Goal: Task Accomplishment & Management: Use online tool/utility

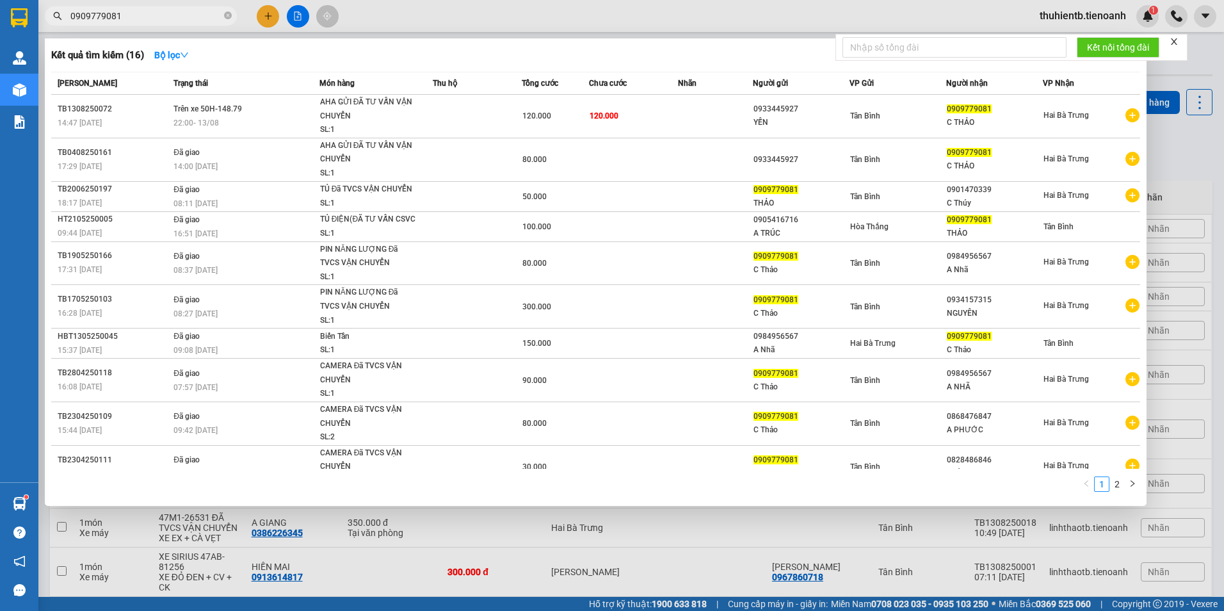
click at [159, 22] on input "0909779081" at bounding box center [145, 16] width 151 height 14
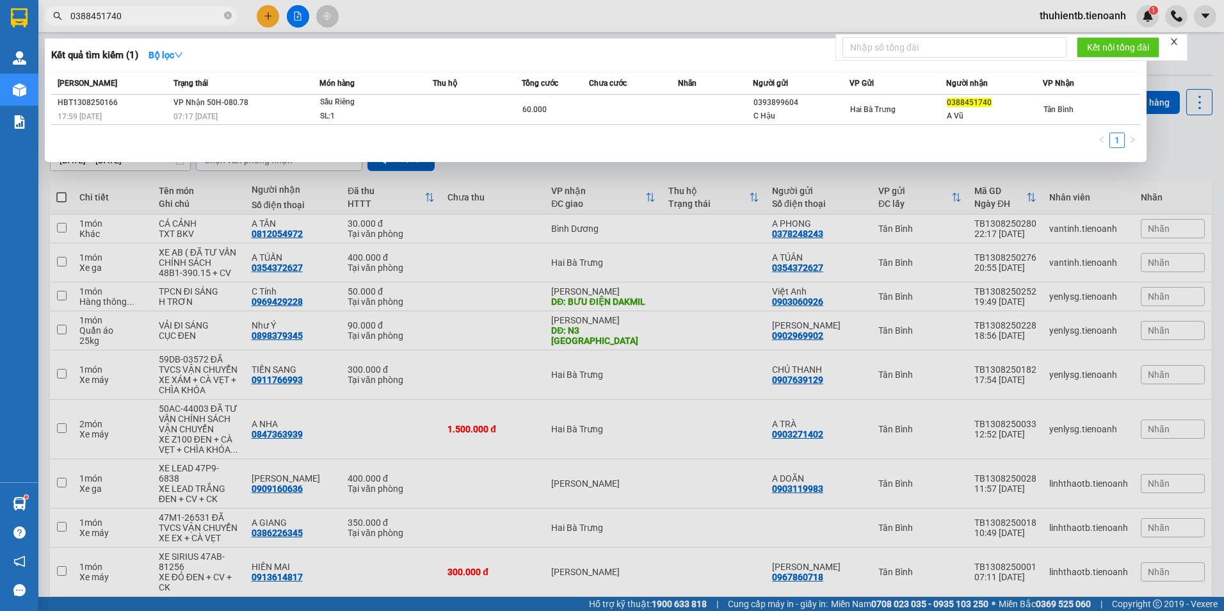
type input "0388451740"
click at [393, 67] on div "Kết quả tìm kiếm ( 1 ) Bộ lọc Mã ĐH Trạng thái Món hàng Thu hộ Tổng cước Chưa c…" at bounding box center [596, 100] width 1102 height 124
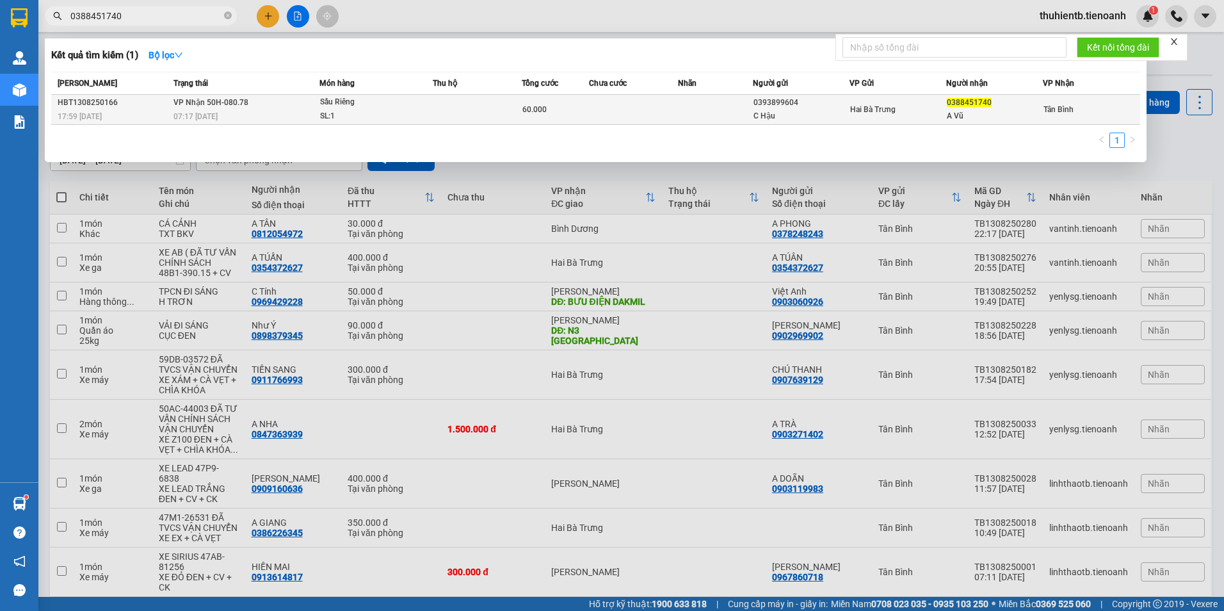
click at [309, 105] on td "VP Nhận 50H-080.78 07:17 [DATE]" at bounding box center [244, 110] width 149 height 30
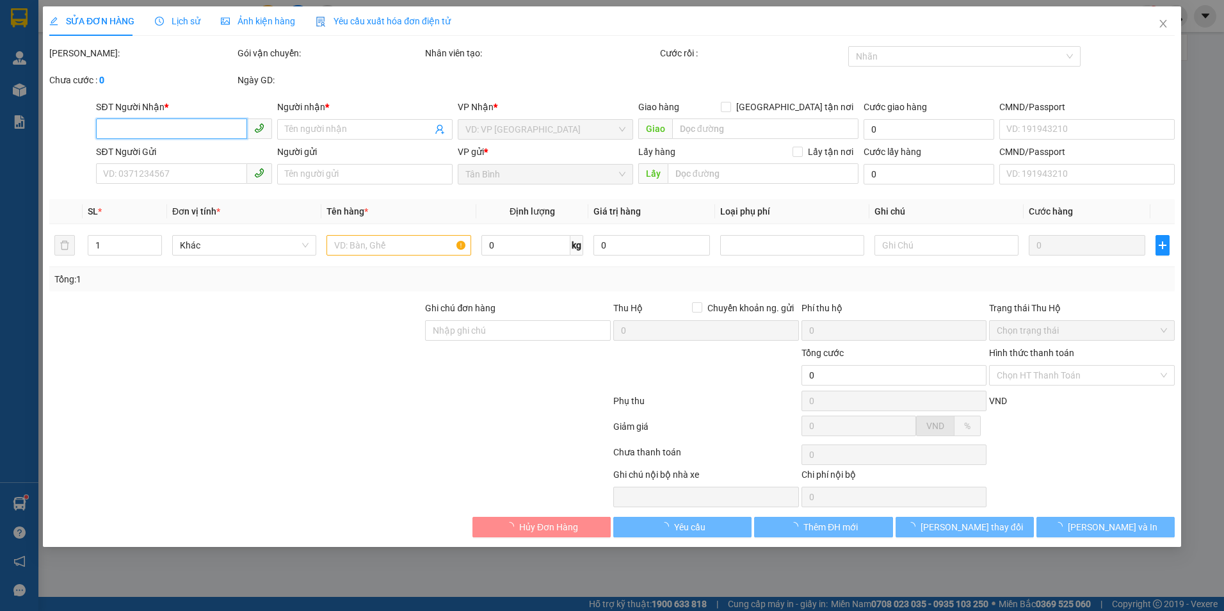
type input "0388451740"
type input "A Vũ"
type input "0393899604"
type input "C Hậu"
type input "60.000"
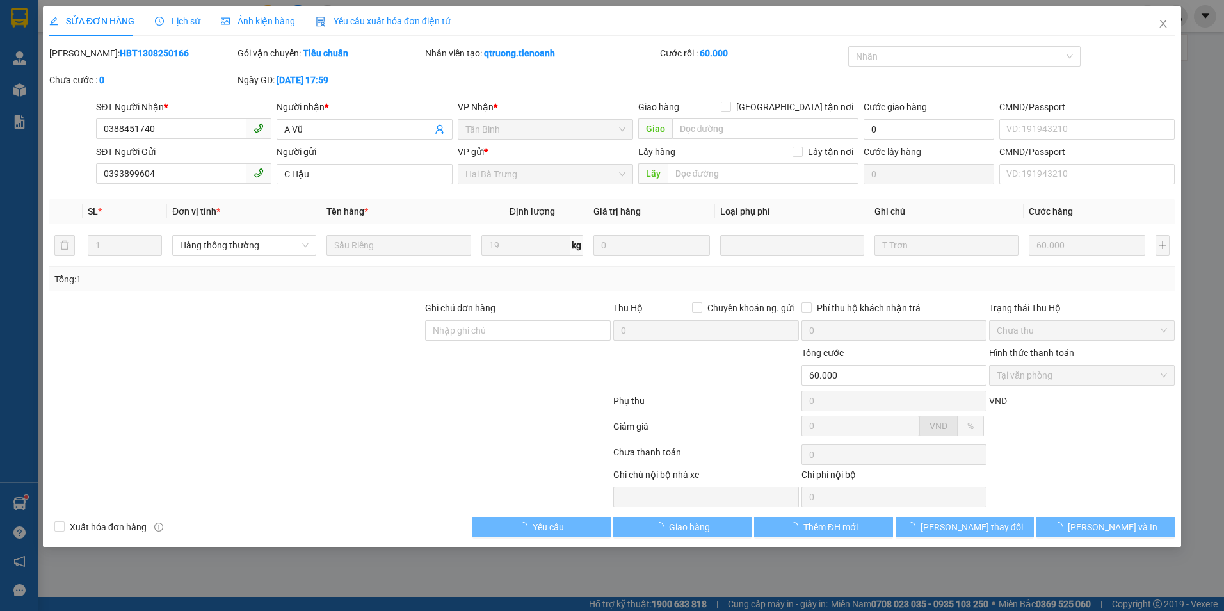
click at [186, 20] on span "Lịch sử" at bounding box center [177, 21] width 45 height 10
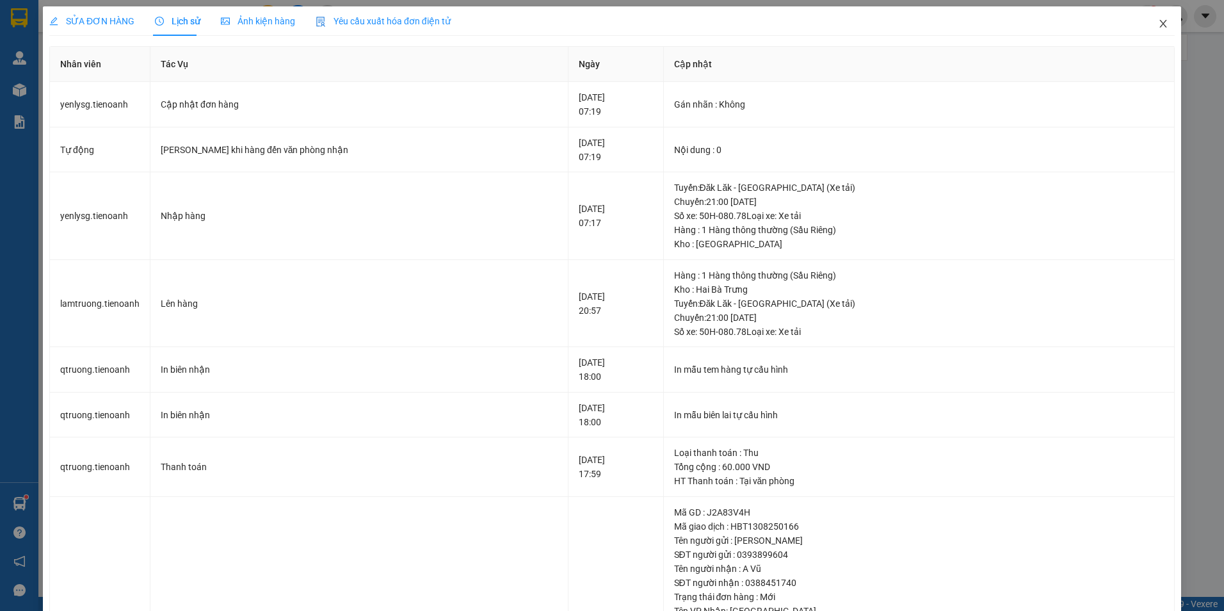
click at [1160, 26] on icon "close" at bounding box center [1163, 24] width 7 height 8
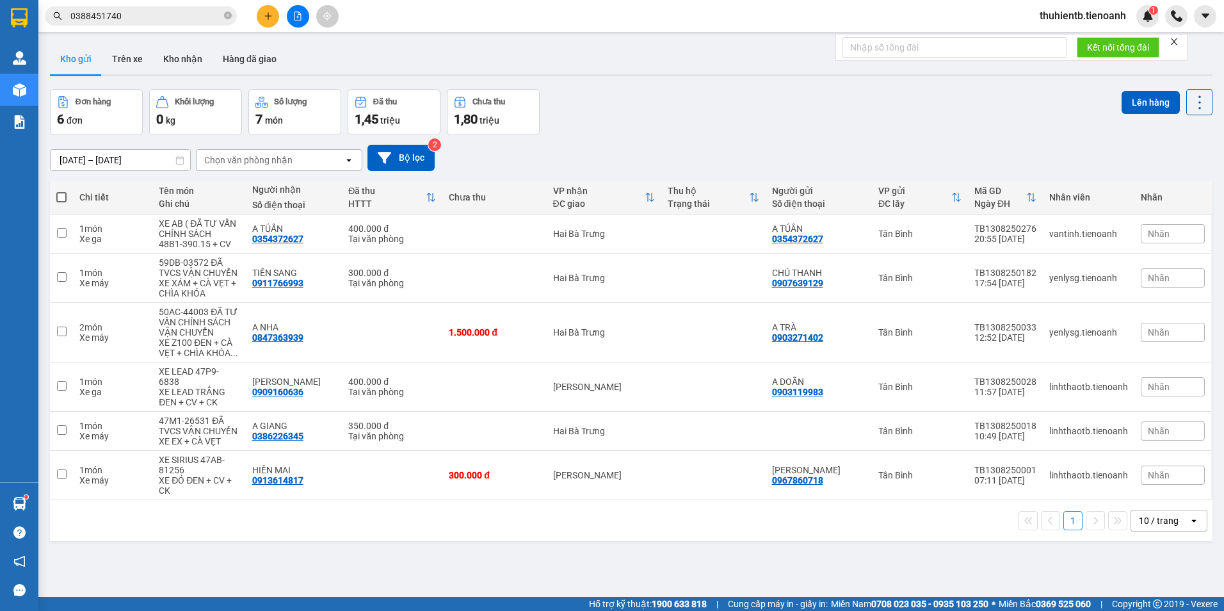
click at [159, 24] on span "0388451740" at bounding box center [141, 15] width 192 height 19
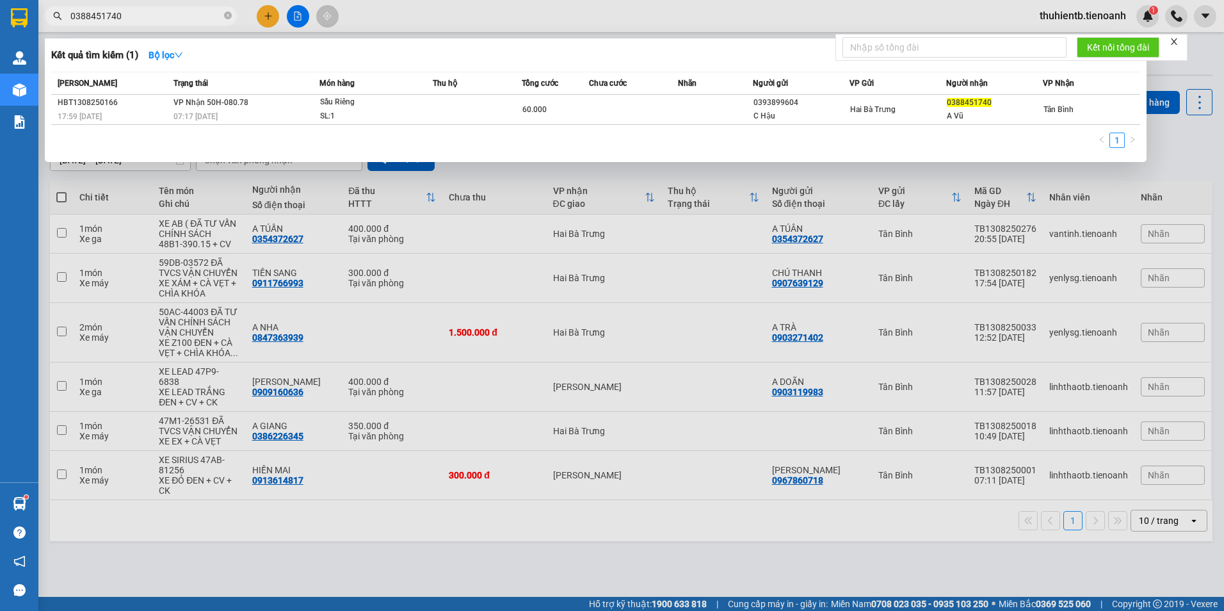
click at [160, 13] on input "0388451740" at bounding box center [145, 16] width 151 height 14
paste input "3612207"
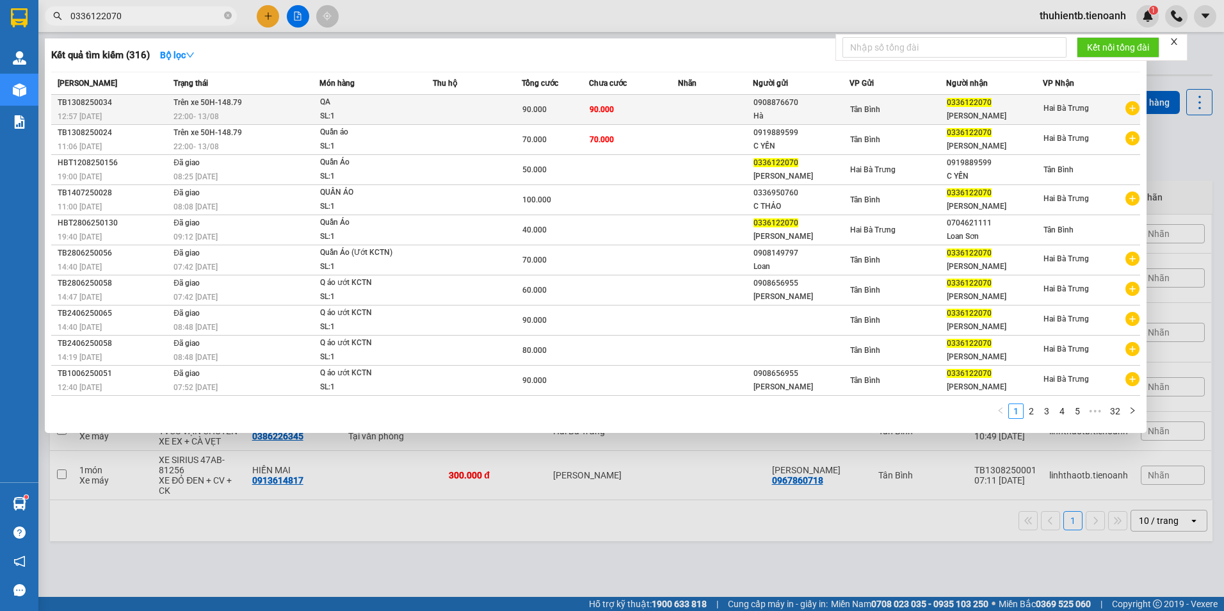
type input "0336122070"
click at [213, 112] on span "22:00 [DATE]" at bounding box center [196, 116] width 45 height 9
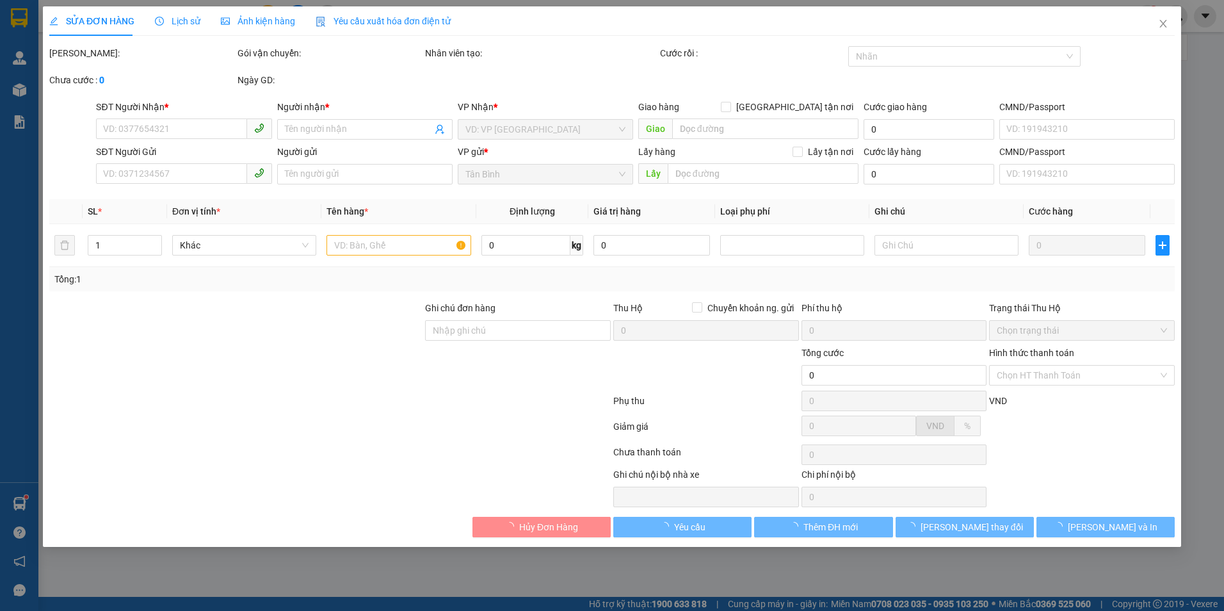
type input "0336122070"
type input "[PERSON_NAME]"
type input "183600717"
type input "0908876670"
type input "Hà"
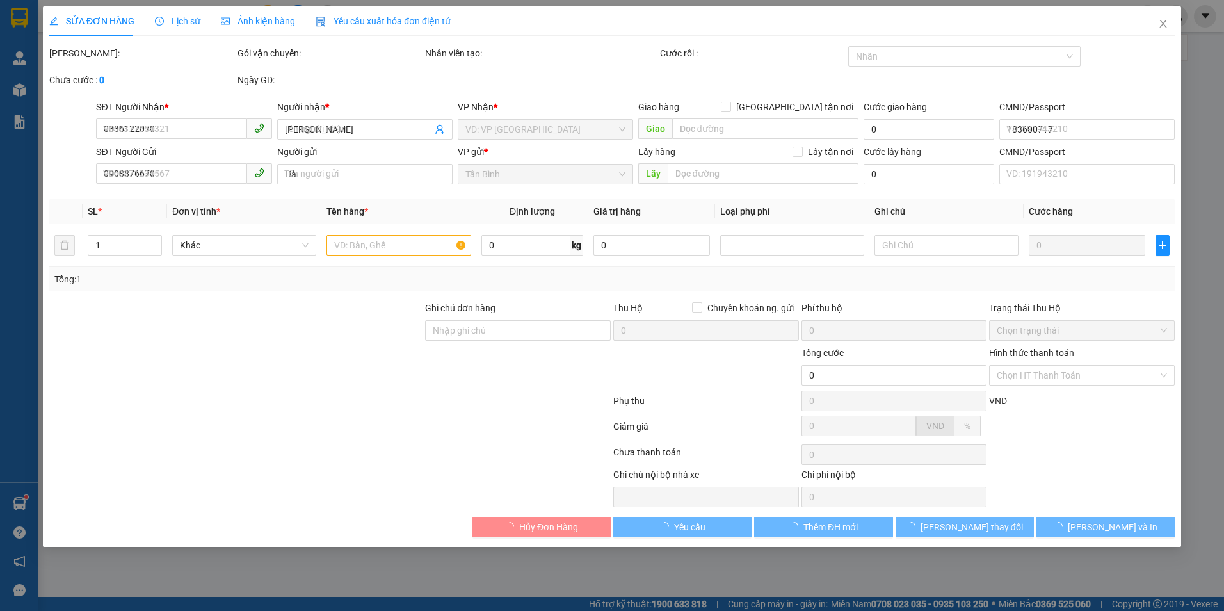
type input "90.000"
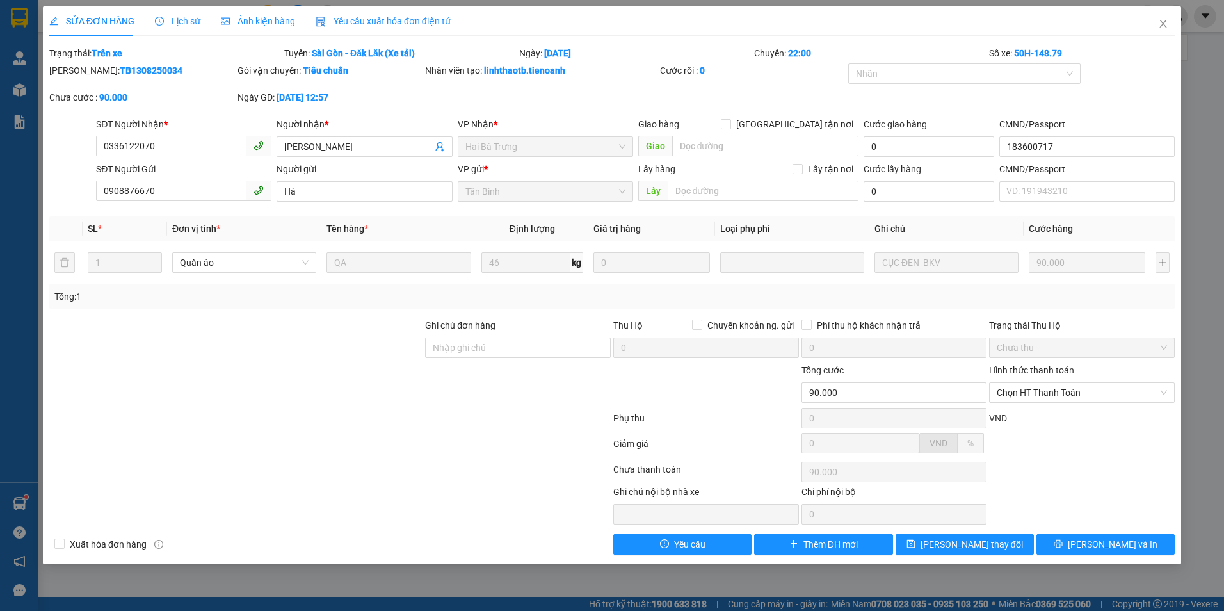
click at [195, 17] on span "Lịch sử" at bounding box center [177, 21] width 45 height 10
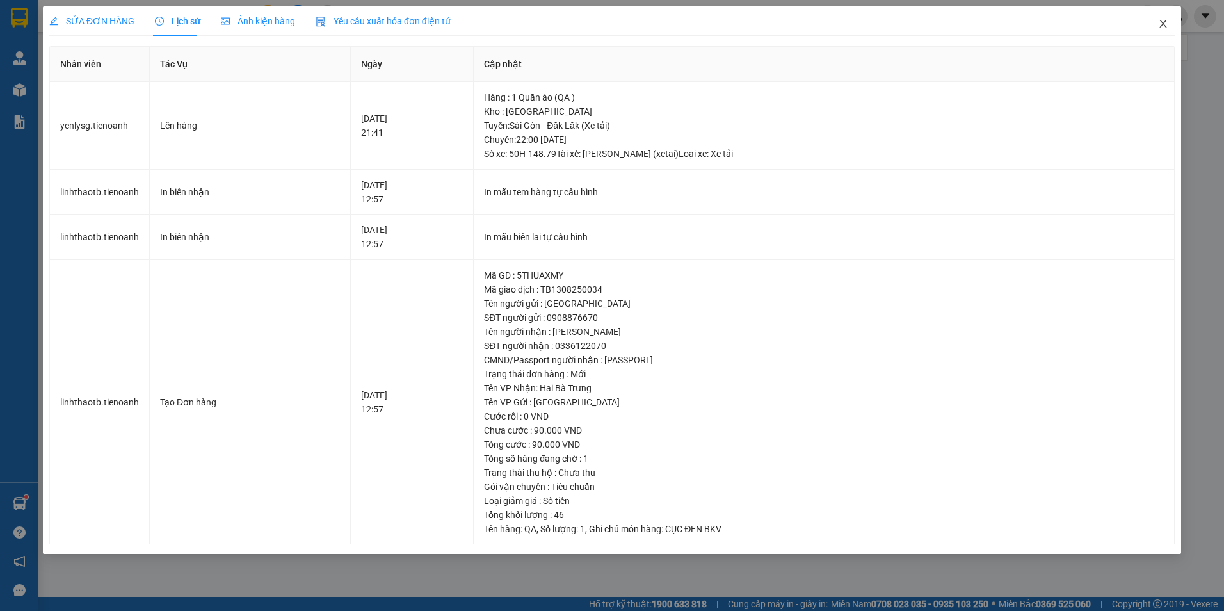
click at [1165, 22] on icon "close" at bounding box center [1163, 24] width 10 height 10
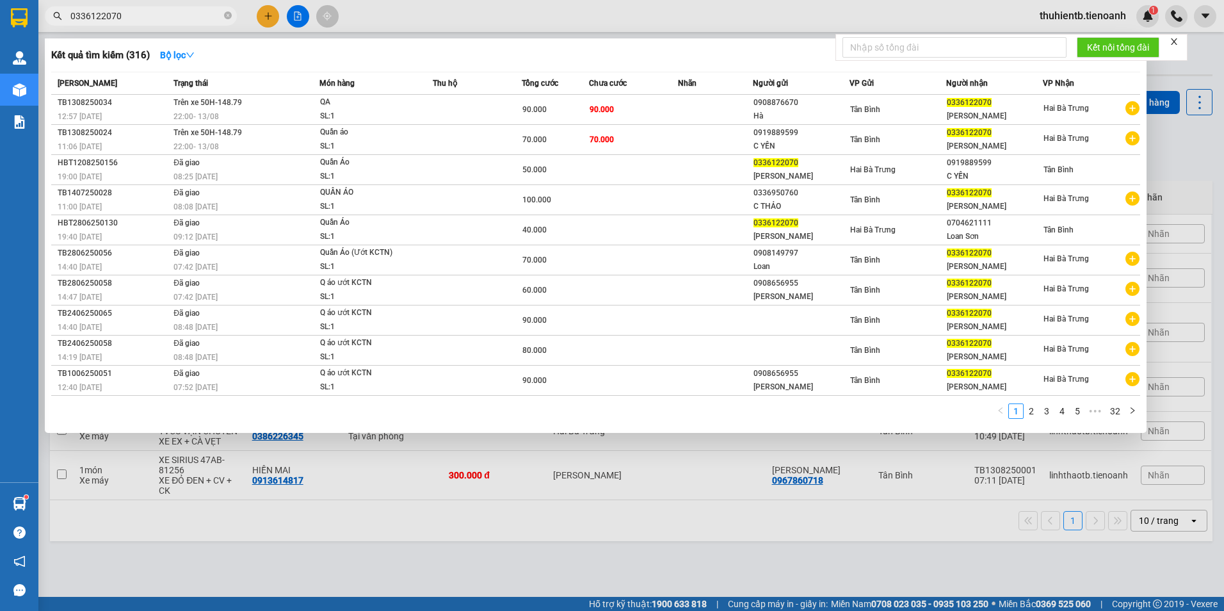
click at [150, 13] on input "0336122070" at bounding box center [145, 16] width 151 height 14
click at [1181, 36] on form "Kết nối tổng đài" at bounding box center [1012, 47] width 352 height 27
click at [1176, 40] on icon "close" at bounding box center [1174, 41] width 9 height 9
